Goal: Task Accomplishment & Management: Complete application form

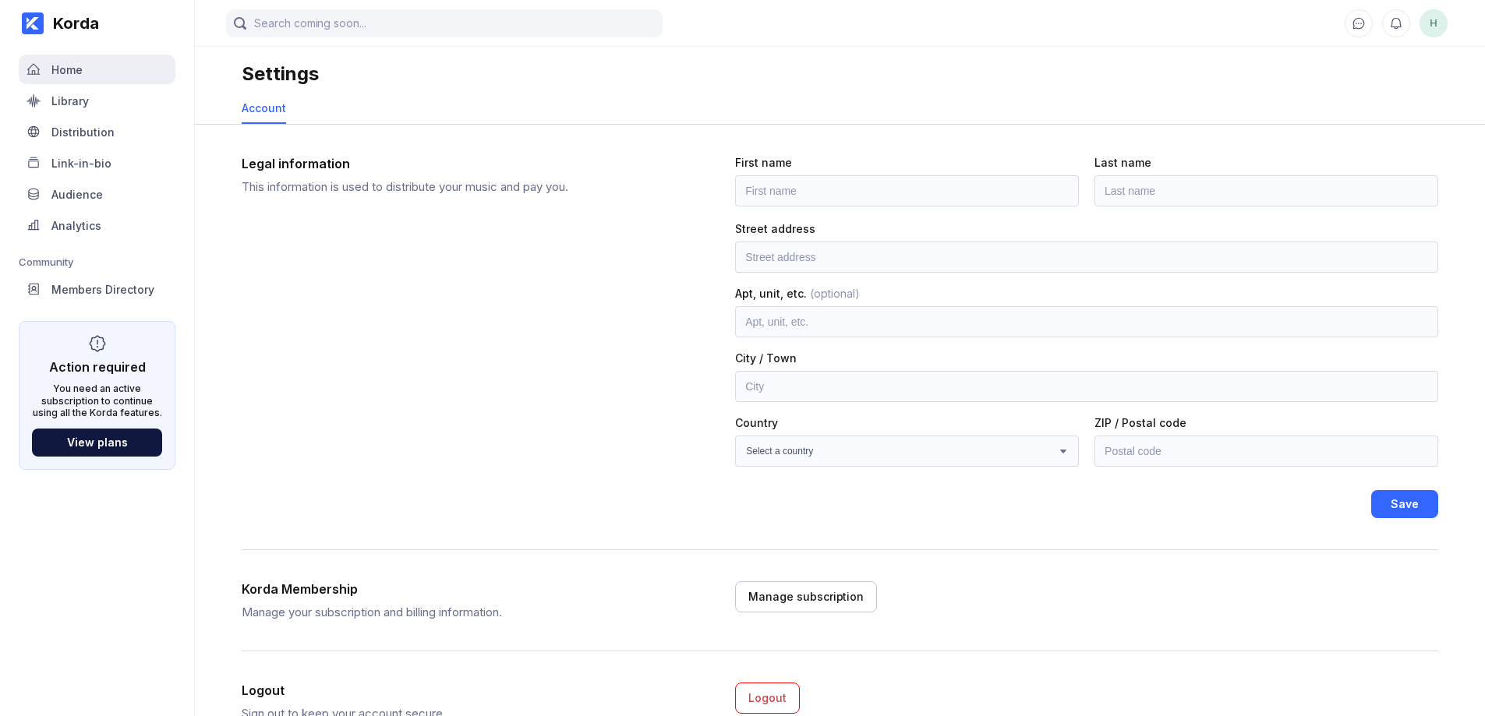
click at [64, 73] on div "Home" at bounding box center [66, 69] width 31 height 13
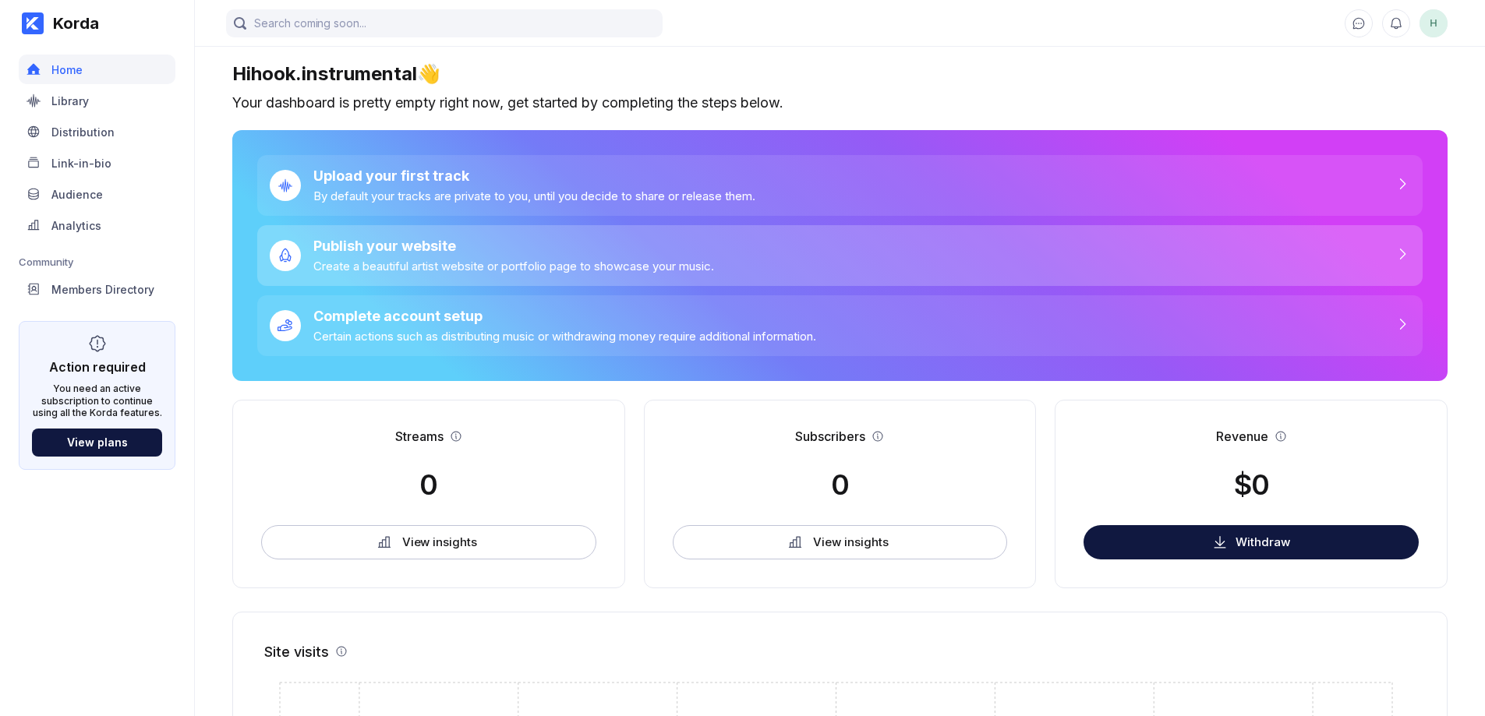
click at [729, 247] on div "Publish your website Create a beautiful artist website or portfolio page to sho…" at bounding box center [840, 255] width 1166 height 61
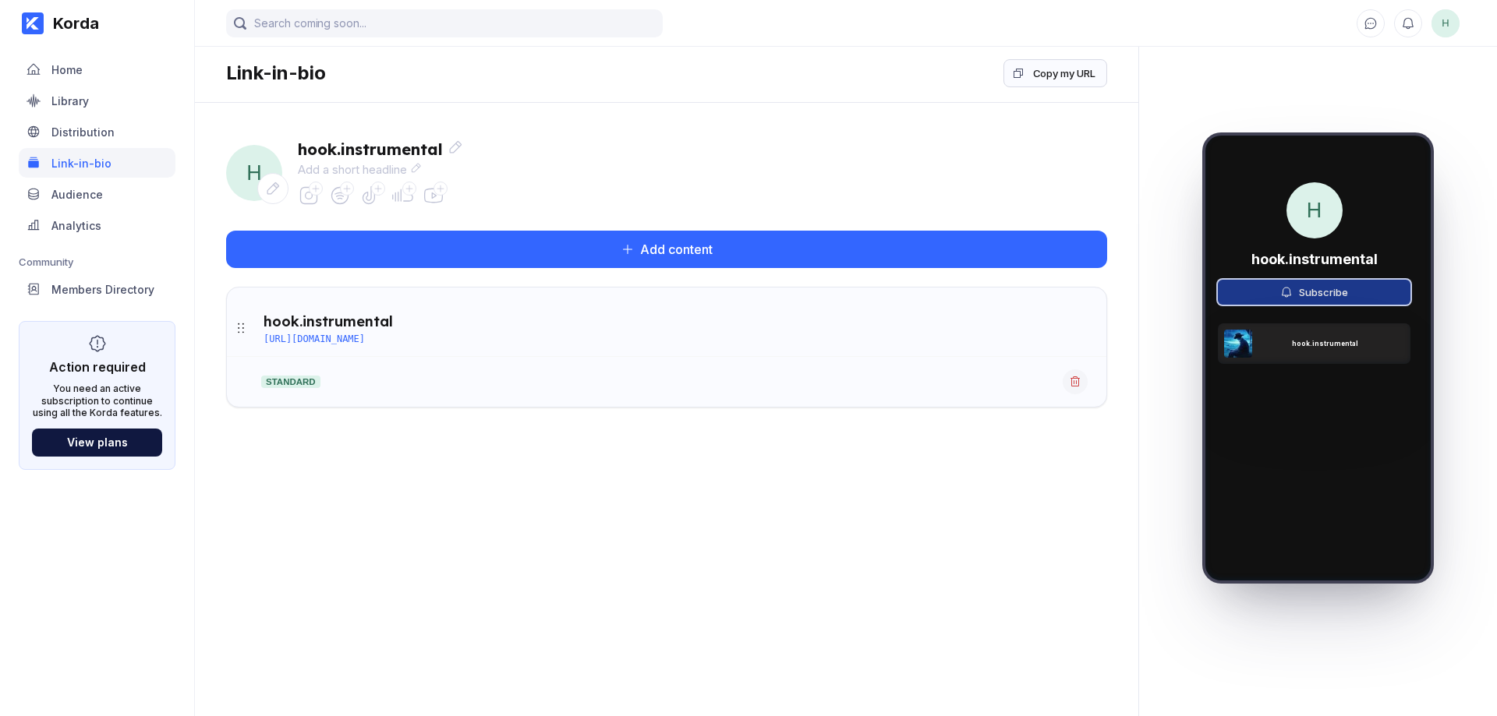
click at [1344, 293] on div "Subscribe" at bounding box center [1320, 292] width 55 height 12
click at [1318, 336] on div "hook.instrumental" at bounding box center [1314, 342] width 196 height 41
click at [1319, 348] on div "hook.instrumental" at bounding box center [1314, 342] width 196 height 41
click at [350, 191] on icon at bounding box center [346, 188] width 9 height 9
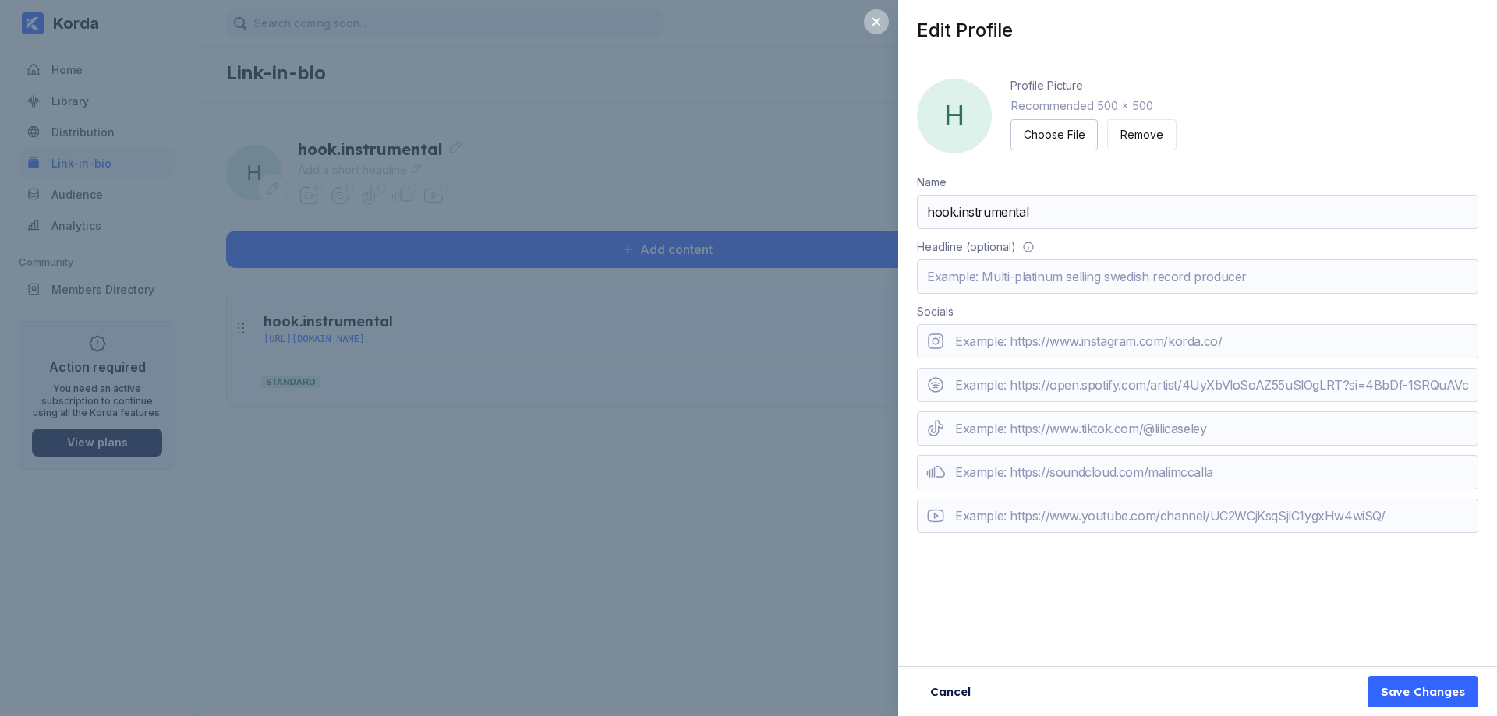
click at [844, 484] on div "Edit Profile H Profile Picture Recommended 500 x 500 Choose File Remove Name ho…" at bounding box center [748, 358] width 1497 height 716
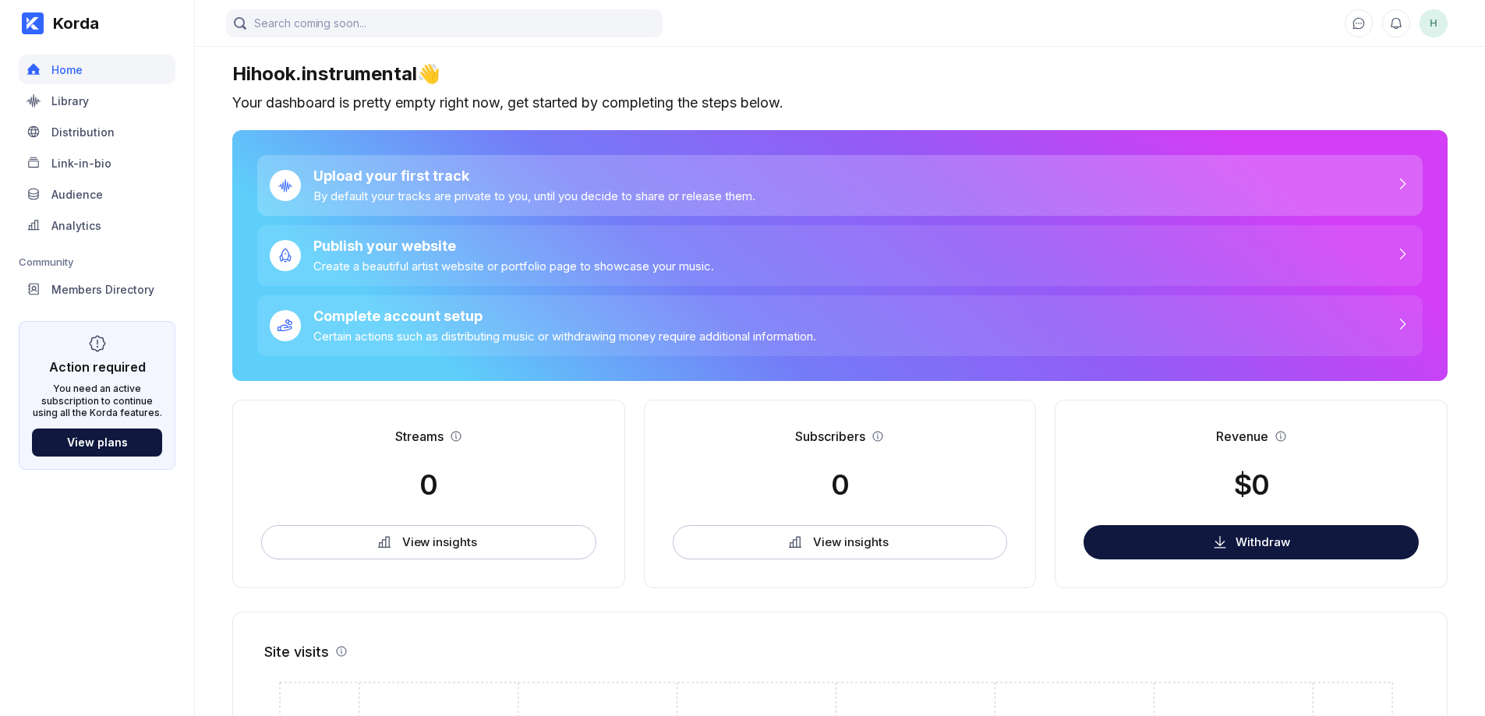
click at [499, 192] on div "By default your tracks are private to you, until you decide to share or release…" at bounding box center [534, 196] width 442 height 15
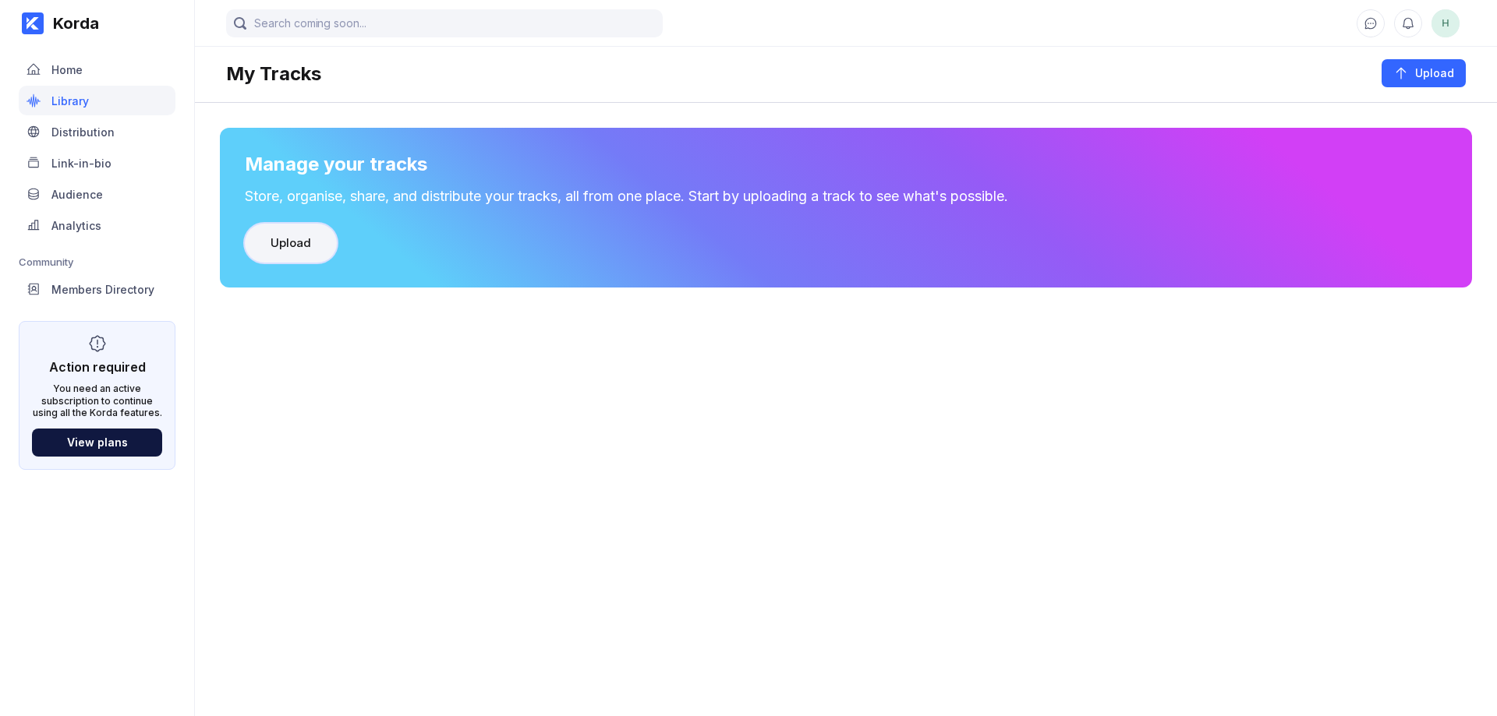
click at [297, 228] on button "Upload" at bounding box center [291, 243] width 92 height 39
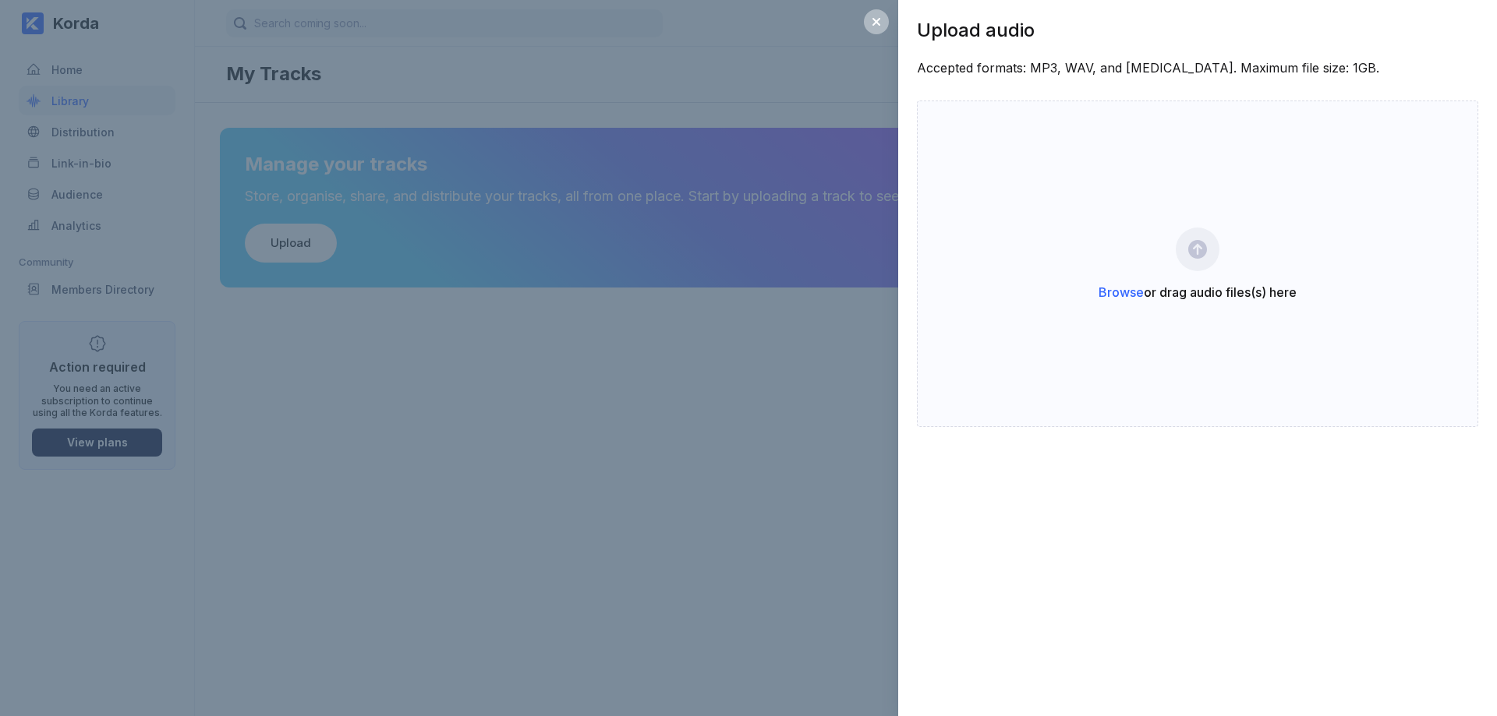
click at [770, 393] on div "Upload audio Accepted formats: MP3, WAV, and [MEDICAL_DATA]. Maximum file size:…" at bounding box center [748, 358] width 1497 height 716
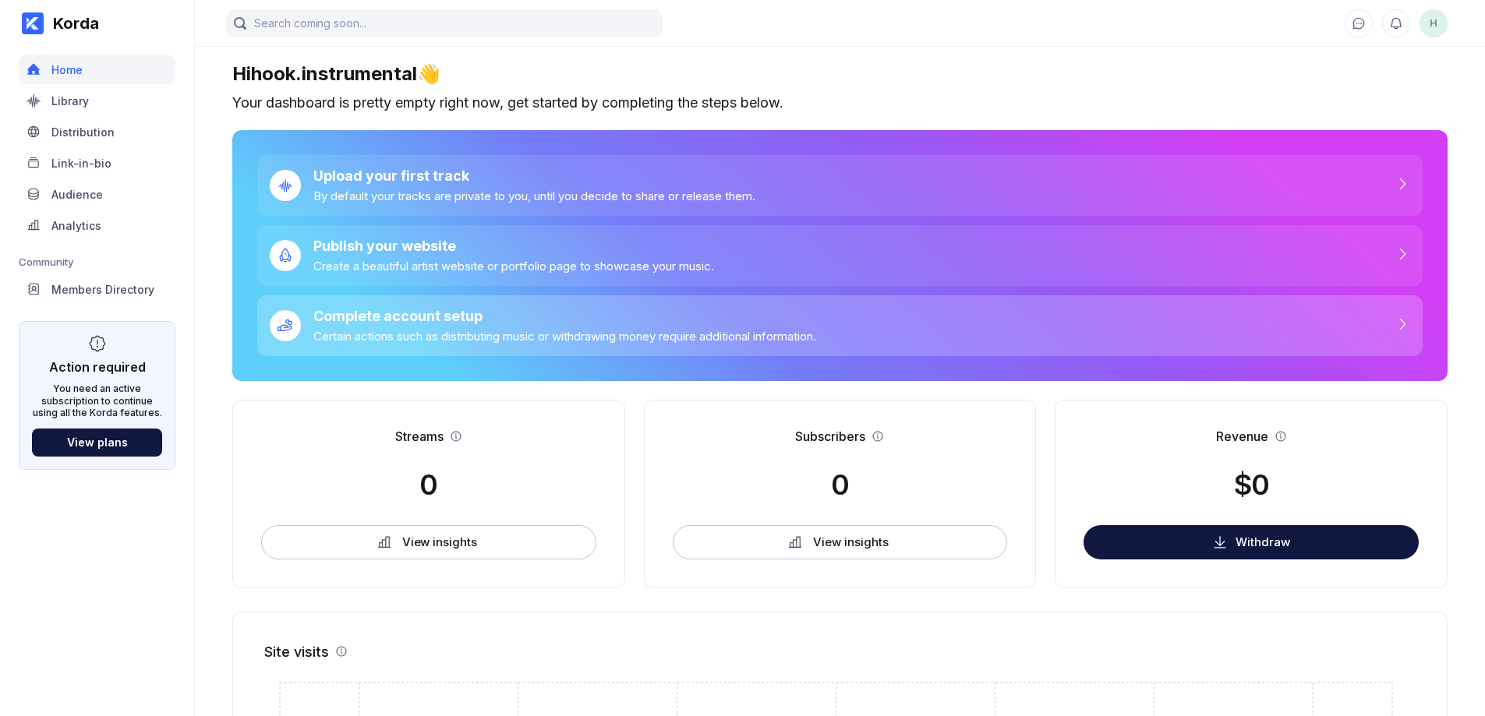
click at [572, 312] on div "Complete account setup" at bounding box center [564, 316] width 503 height 16
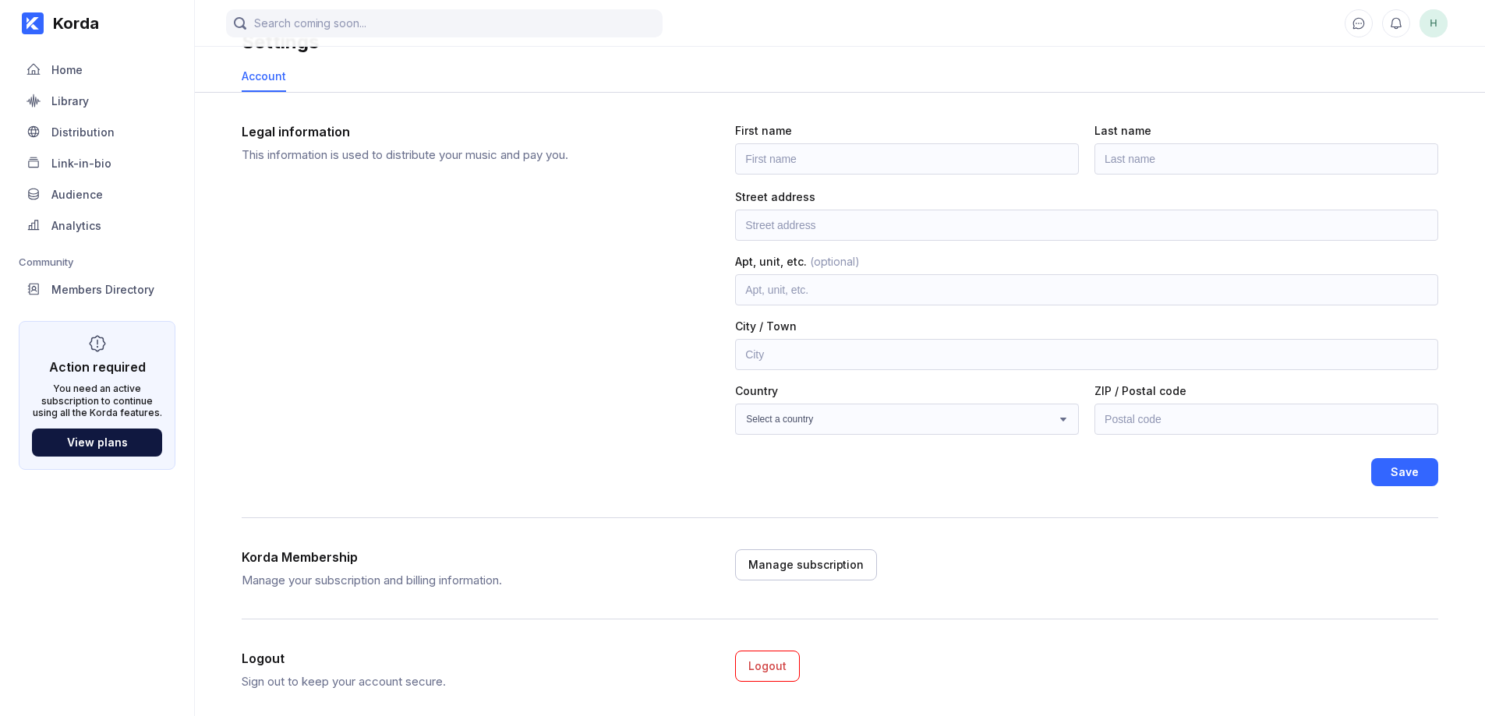
scroll to position [68, 0]
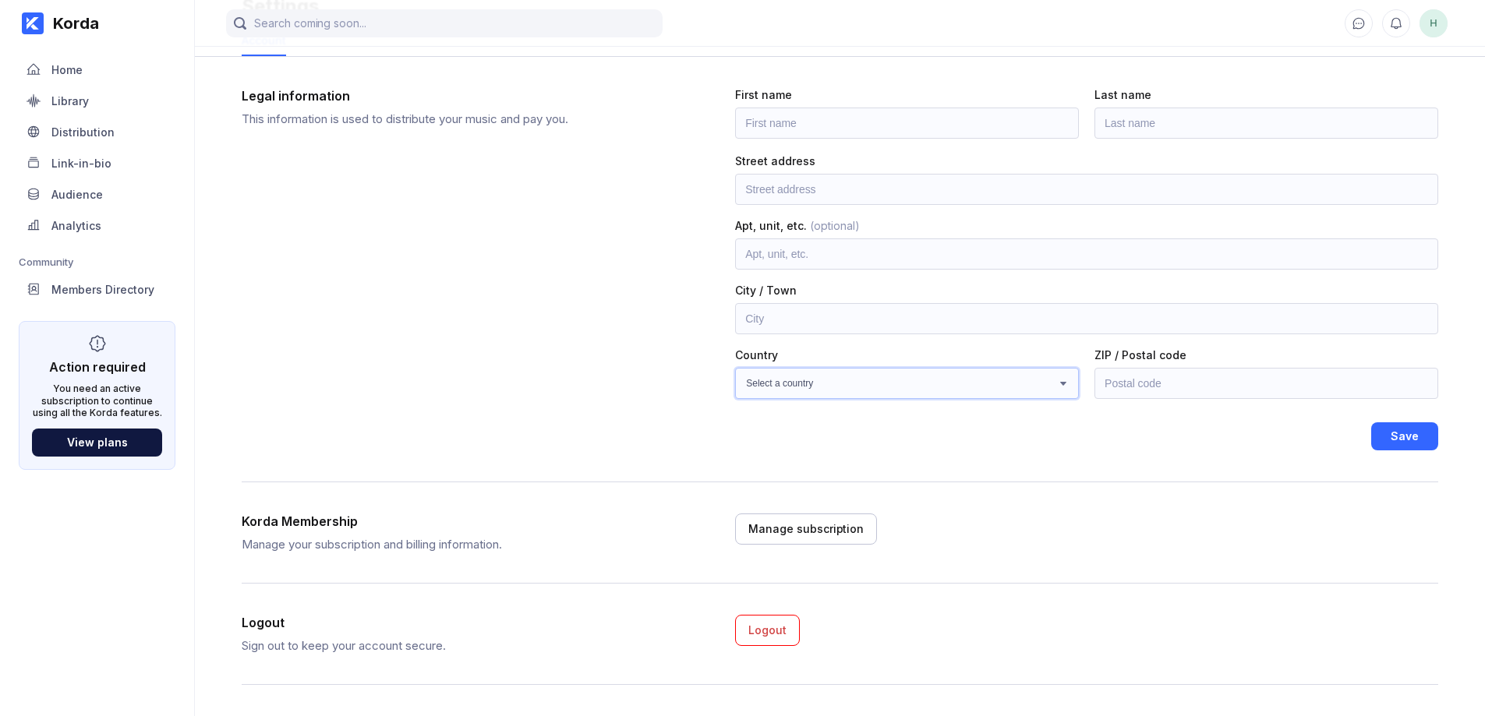
click at [881, 398] on select "Select a country [GEOGRAPHIC_DATA] [GEOGRAPHIC_DATA] [GEOGRAPHIC_DATA] [GEOGRAP…" at bounding box center [907, 383] width 344 height 31
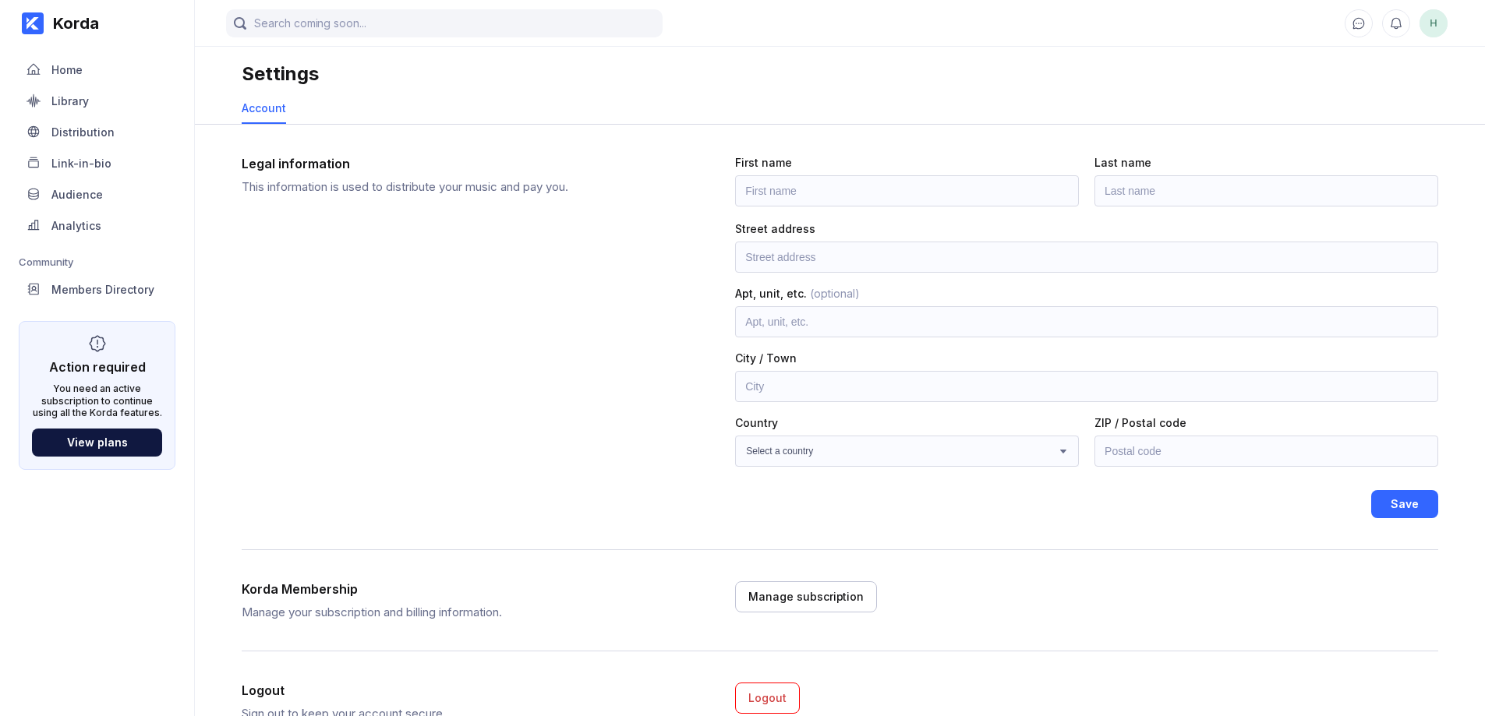
click at [1427, 18] on span "H" at bounding box center [1434, 23] width 28 height 28
click at [1439, 34] on span "H" at bounding box center [1434, 23] width 28 height 28
click at [1445, 25] on span "H" at bounding box center [1434, 23] width 28 height 28
click at [1438, 27] on span "H" at bounding box center [1434, 23] width 28 height 28
drag, startPoint x: 73, startPoint y: 381, endPoint x: 150, endPoint y: 375, distance: 76.7
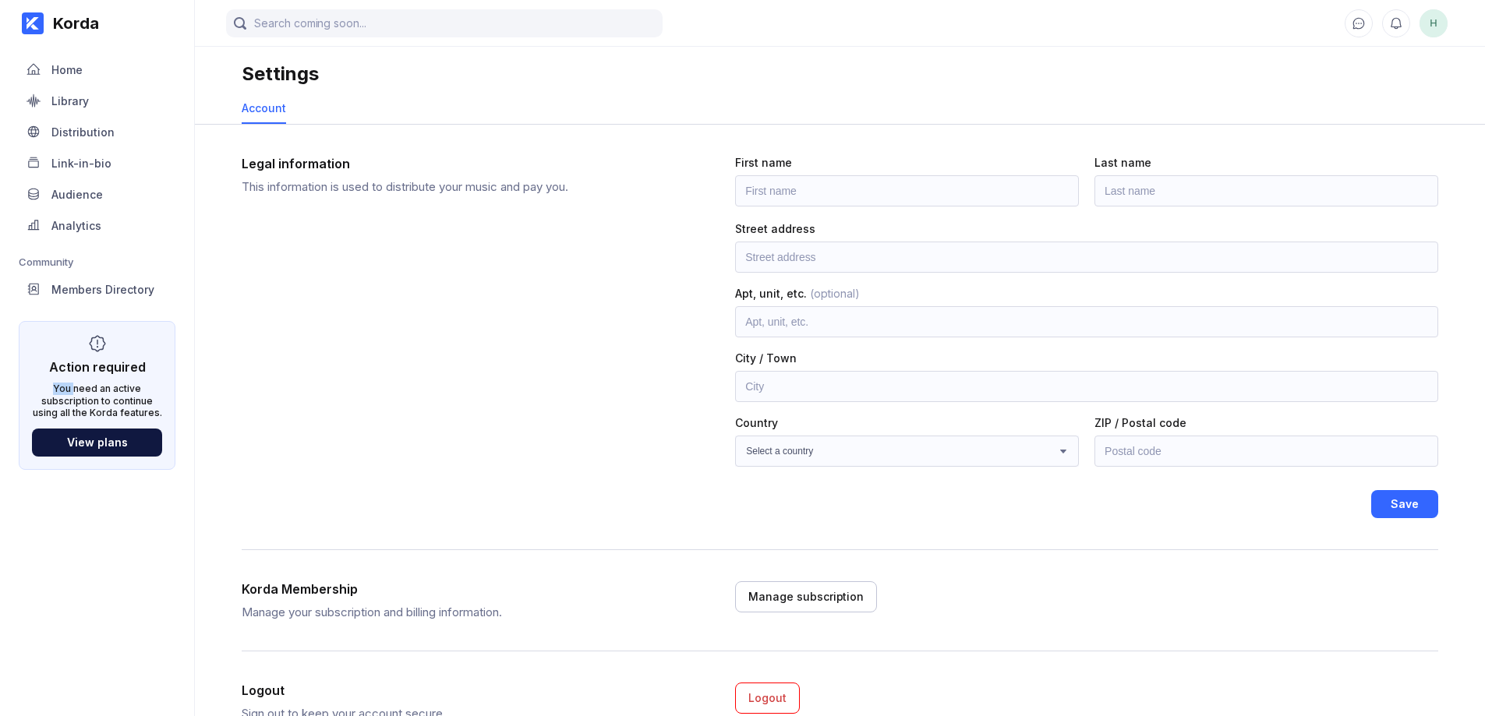
click at [150, 375] on div "Action required You need an active subscription to continue using all the Korda…" at bounding box center [97, 395] width 157 height 149
drag, startPoint x: 153, startPoint y: 398, endPoint x: 108, endPoint y: 403, distance: 45.5
click at [159, 398] on div "You need an active subscription to continue using all the Korda features." at bounding box center [97, 401] width 130 height 37
drag, startPoint x: 70, startPoint y: 415, endPoint x: 161, endPoint y: 413, distance: 90.4
click at [161, 413] on div "You need an active subscription to continue using all the Korda features." at bounding box center [97, 401] width 130 height 37
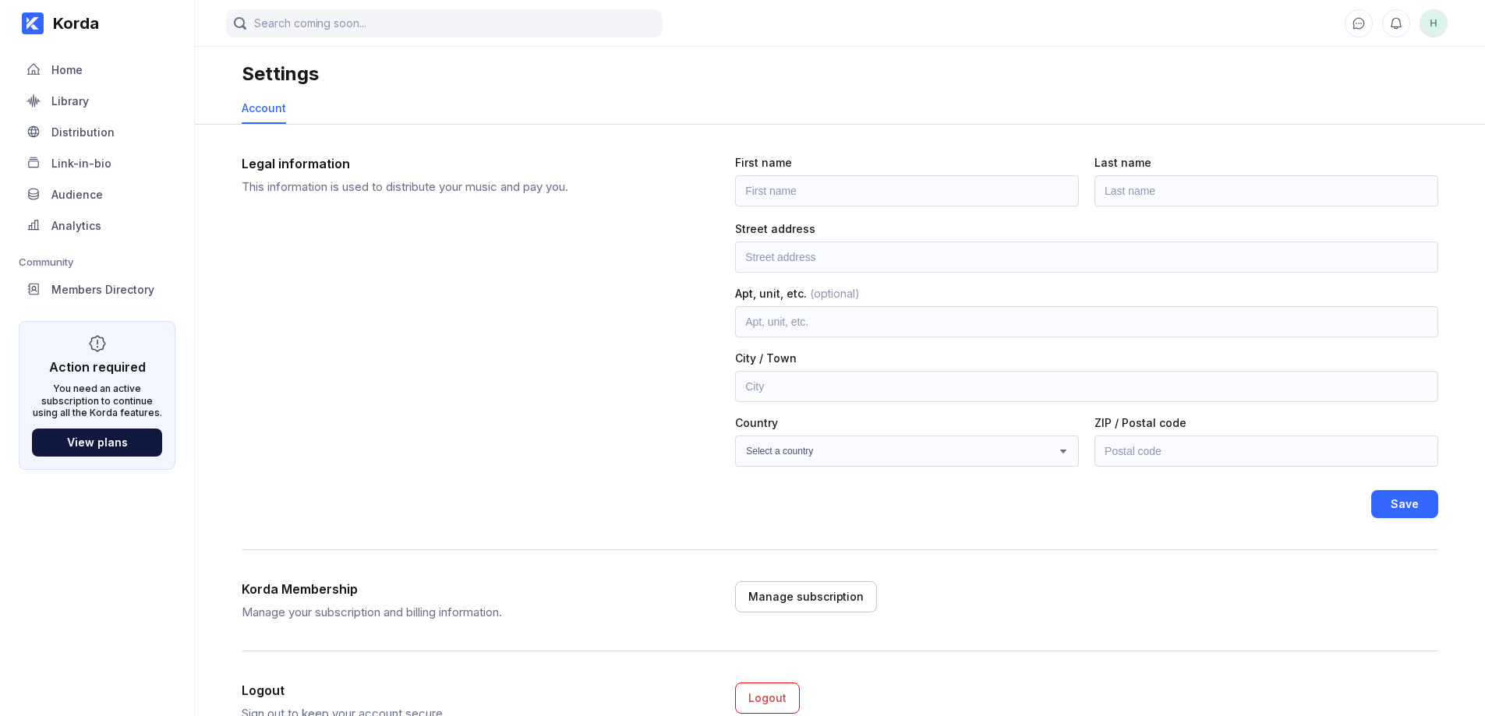
click at [178, 297] on div "Korda Home Library Distribution Link-in-bio Audience Analytics Community Member…" at bounding box center [97, 358] width 195 height 716
click at [98, 238] on div "Analytics" at bounding box center [97, 225] width 157 height 30
